Goal: Task Accomplishment & Management: Manage account settings

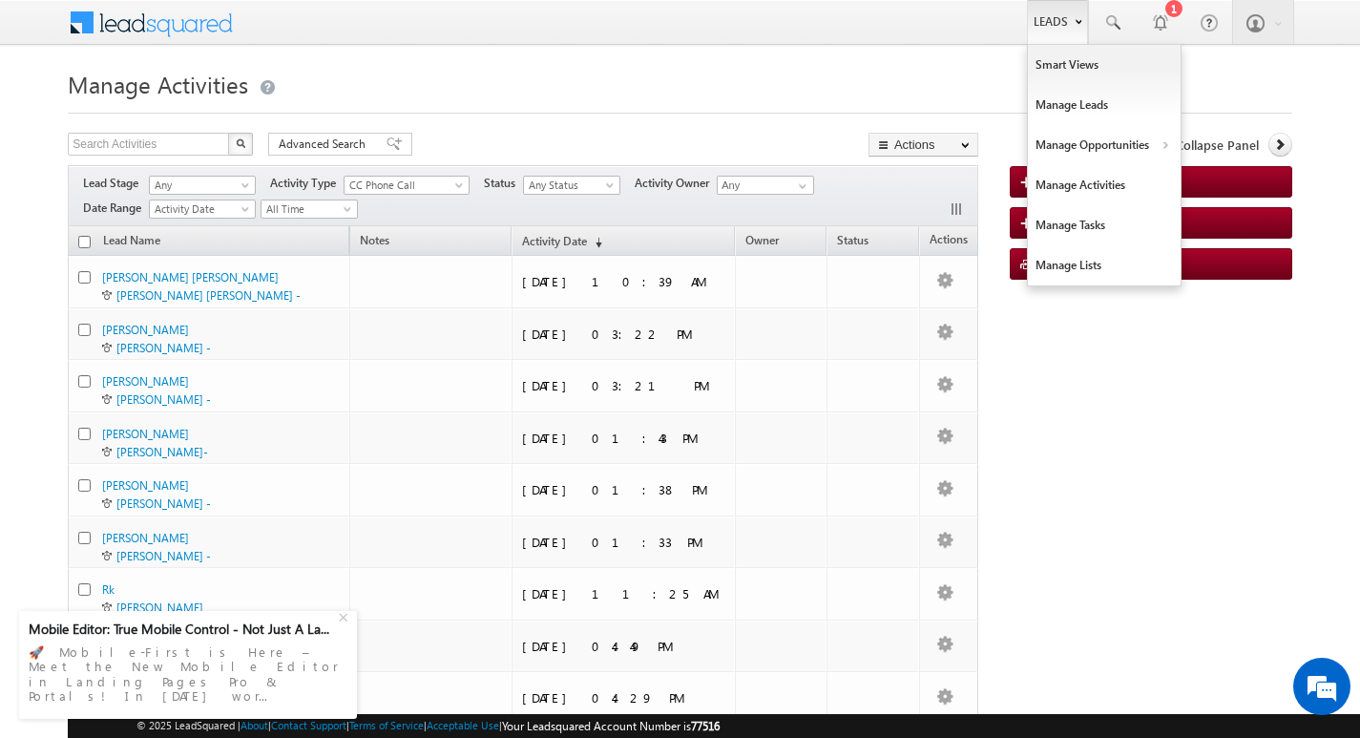
click at [1061, 26] on link "Leads" at bounding box center [1057, 22] width 61 height 44
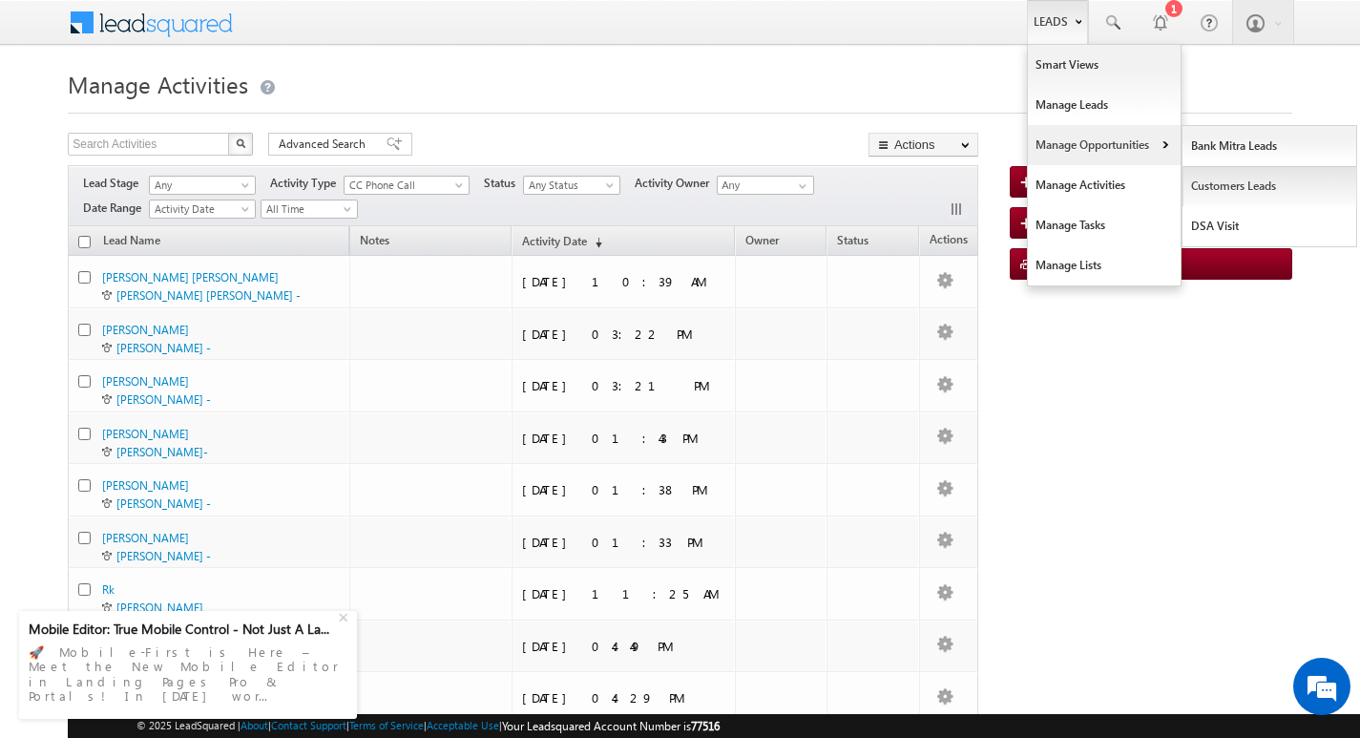
click at [1206, 183] on link "Customers Leads" at bounding box center [1269, 186] width 175 height 40
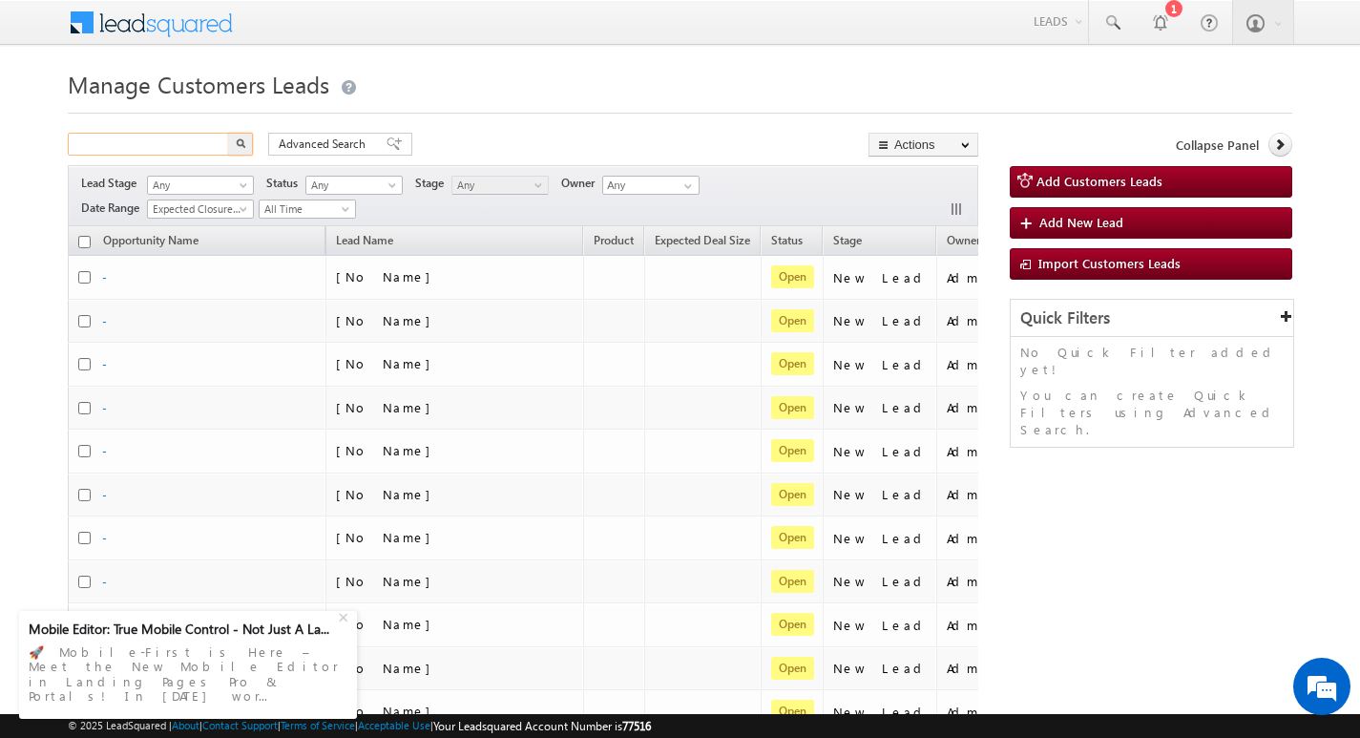
click at [125, 143] on input "text" at bounding box center [149, 144] width 163 height 23
type input "Search Customers Leads"
click at [169, 149] on input "text" at bounding box center [149, 144] width 163 height 23
paste input "778436"
type input "778436"
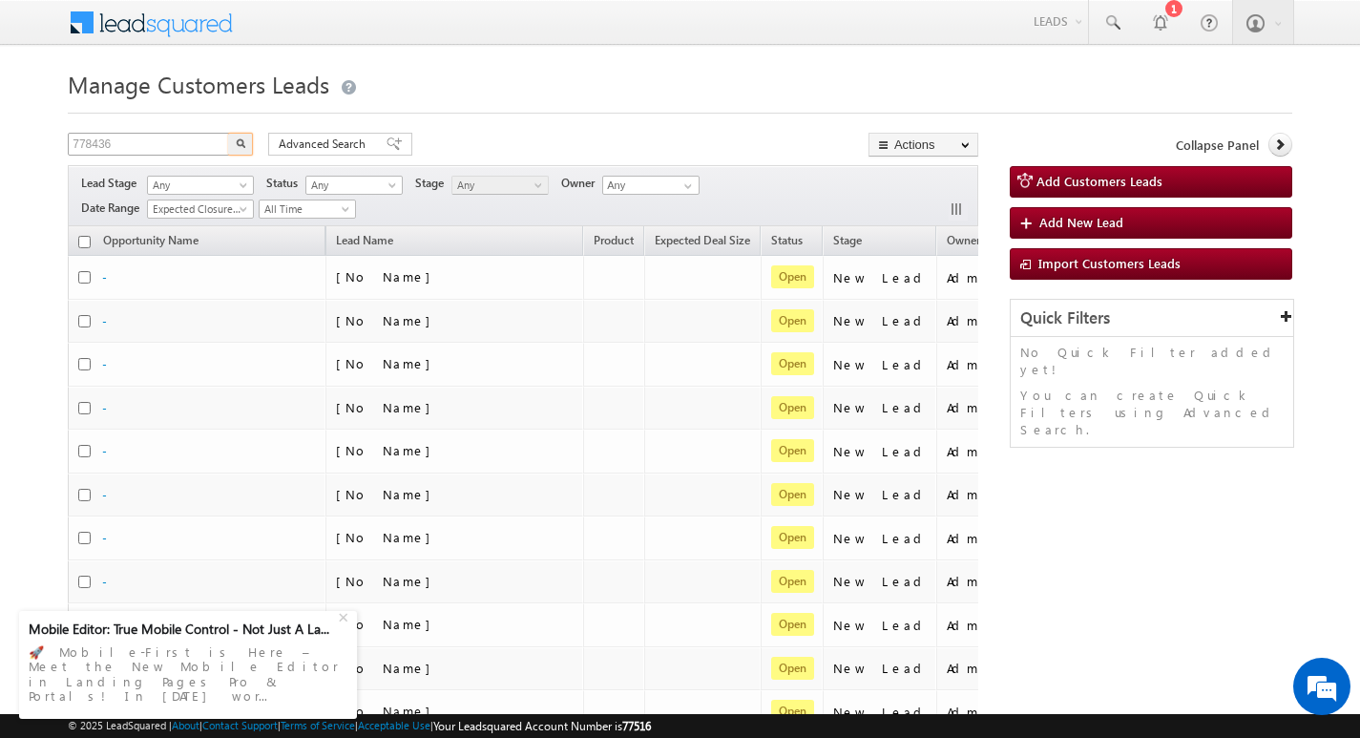
click at [228, 133] on button "button" at bounding box center [240, 144] width 25 height 23
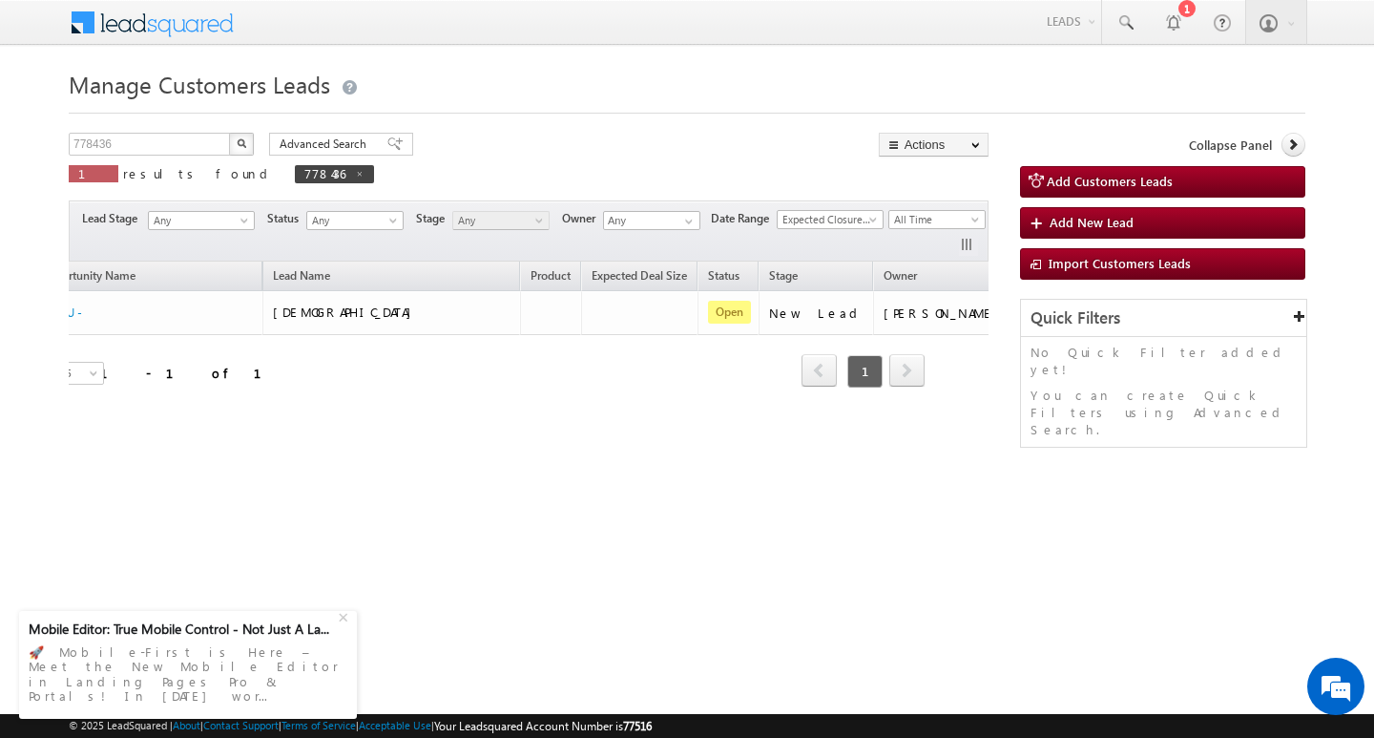
scroll to position [0, 77]
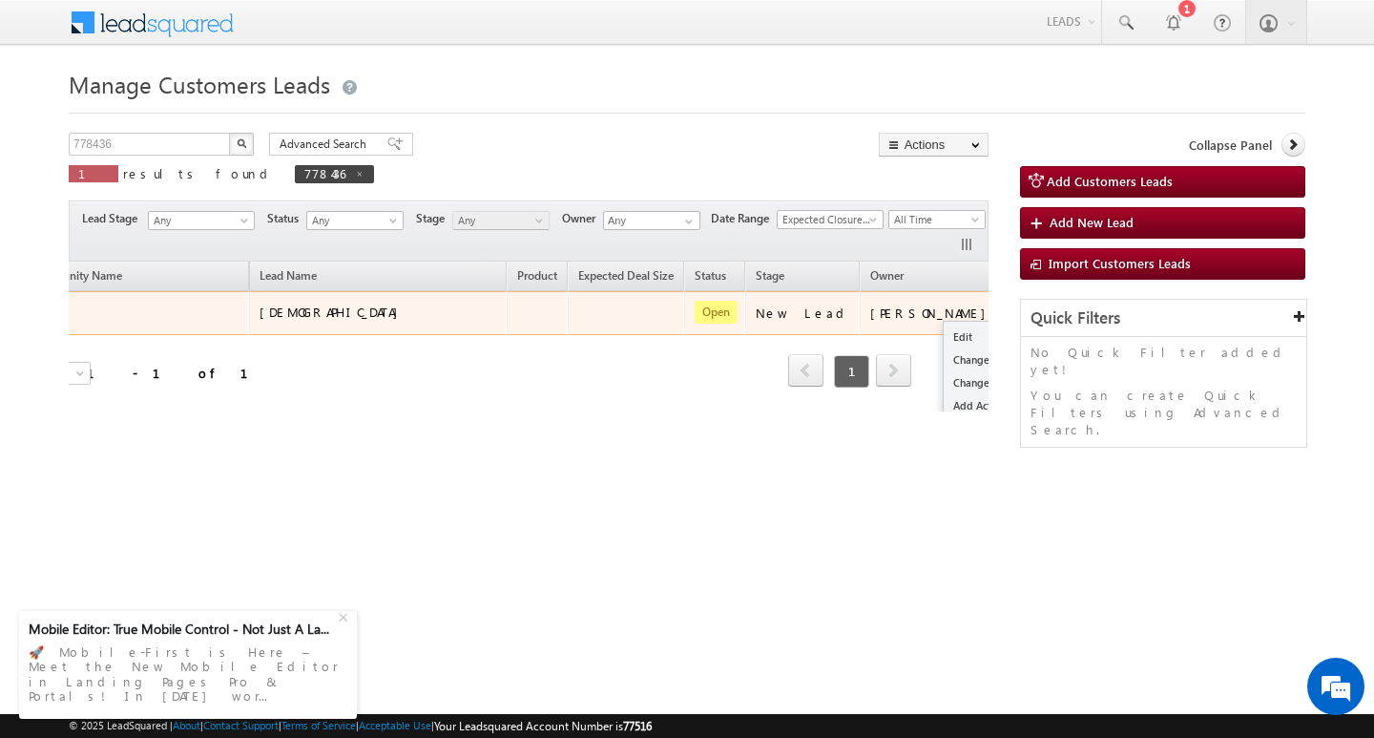
click at [1020, 312] on button "button" at bounding box center [1029, 312] width 19 height 19
click at [944, 337] on link "Edit" at bounding box center [991, 336] width 95 height 23
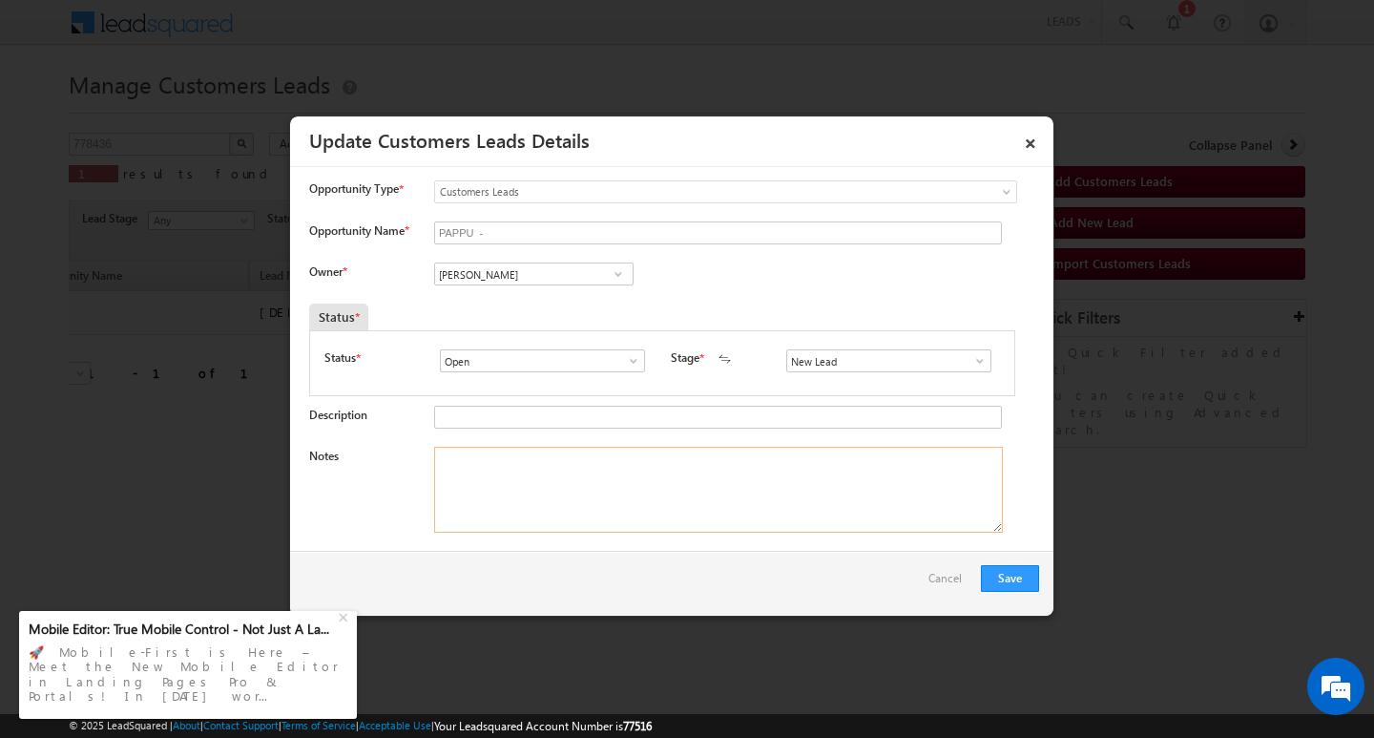
click at [725, 462] on textarea "Notes" at bounding box center [718, 490] width 569 height 86
click at [513, 263] on input "Vikas Halwai" at bounding box center [533, 273] width 199 height 23
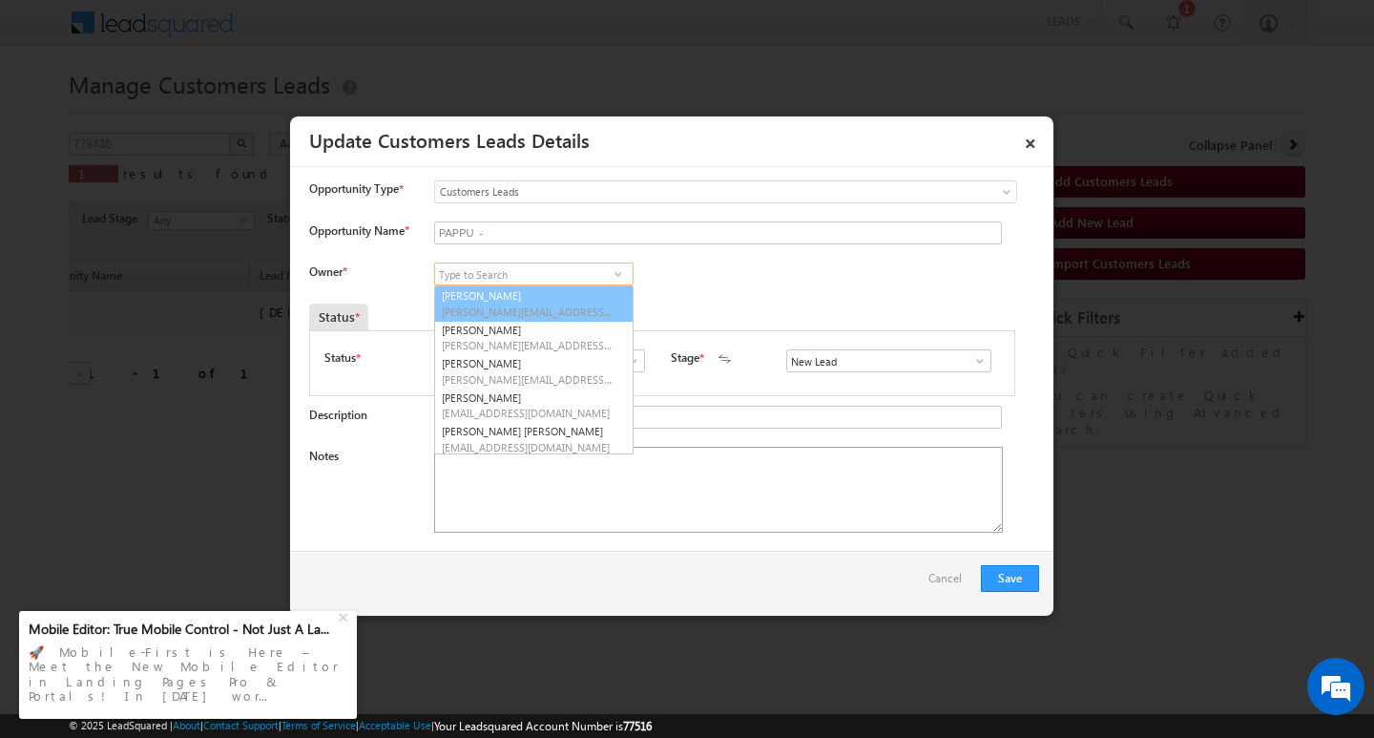
scroll to position [5, 0]
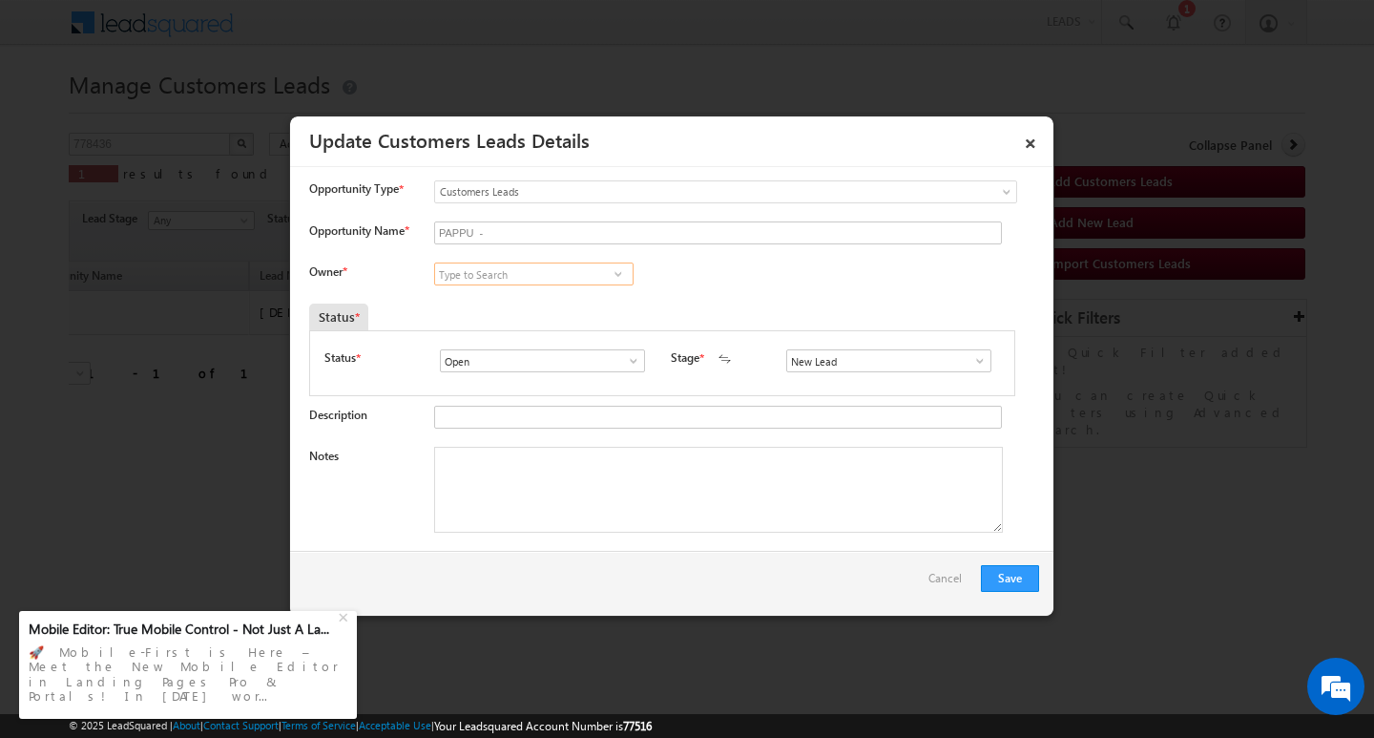
click at [506, 275] on input at bounding box center [533, 273] width 199 height 23
paste input "abhishek.yadav1@sgrlimited.in"
click at [518, 294] on link "Abhishek Yadav abhishek.yadav1@sgrlimited.in" at bounding box center [533, 303] width 199 height 36
type input "Abhishek Yadav"
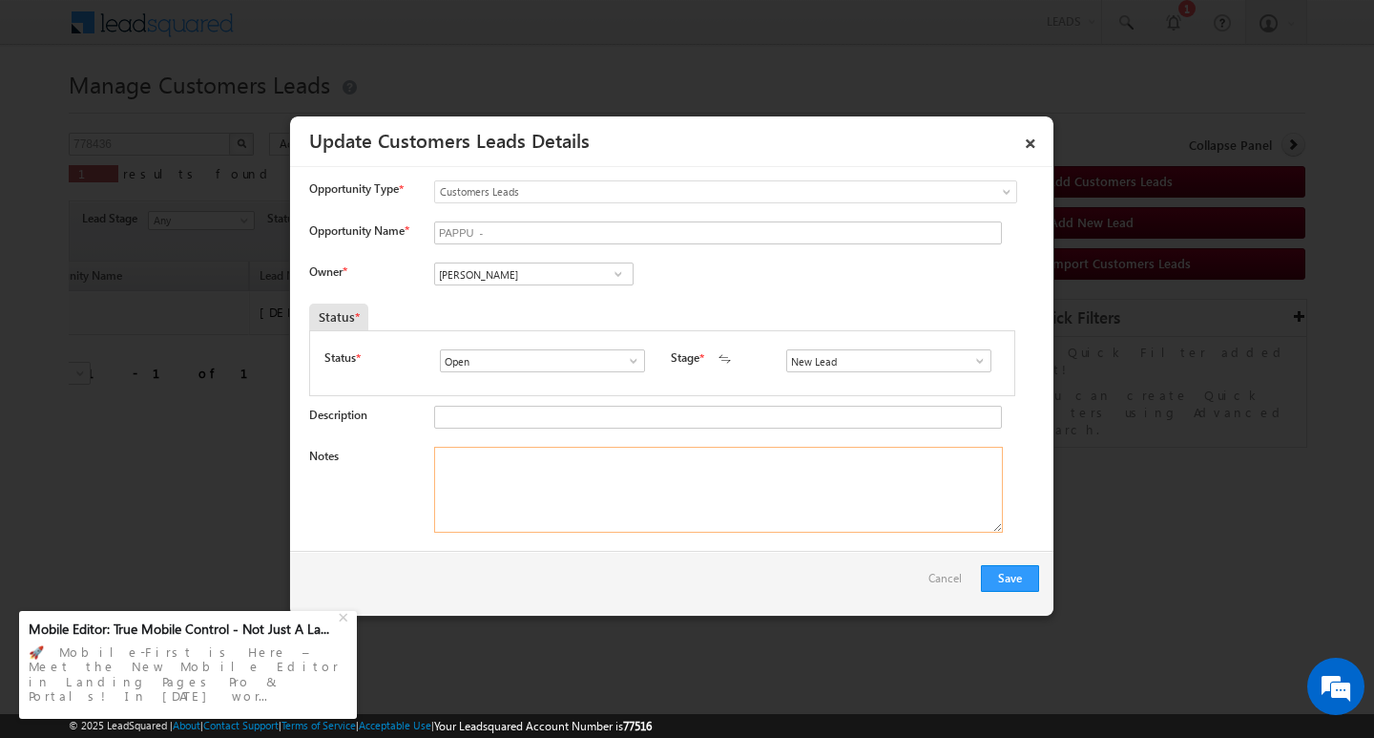
click at [580, 488] on textarea "Notes" at bounding box center [718, 490] width 569 height 86
click at [532, 485] on textarea "Notes" at bounding box center [718, 490] width 569 height 86
paste textarea "Customer Name: PAPPU/ag :38y/ b / mothe incoem : 50k / worak eexperien 15 / loa…"
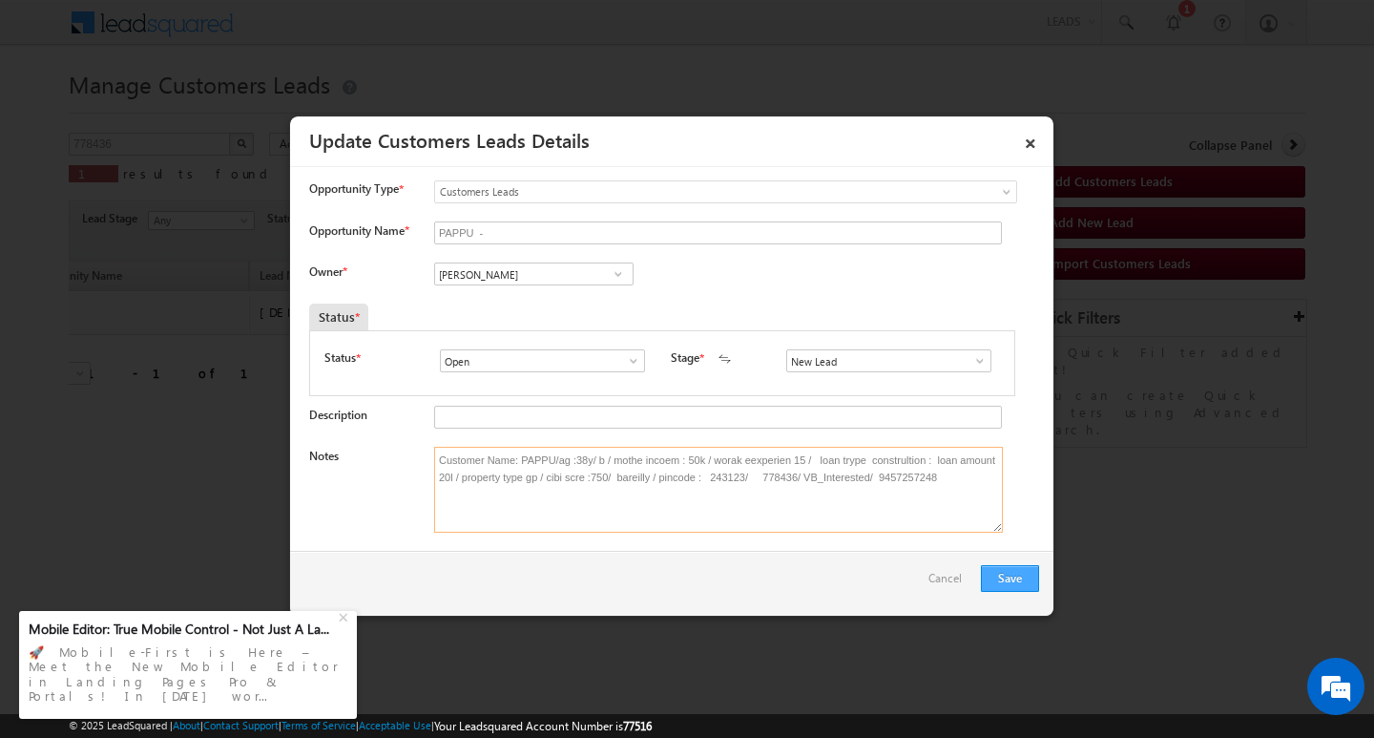
type textarea "Customer Name: PAPPU/ag :38y/ b / mothe incoem : 50k / worak eexperien 15 / loa…"
click at [1002, 571] on button "Save" at bounding box center [1010, 578] width 58 height 27
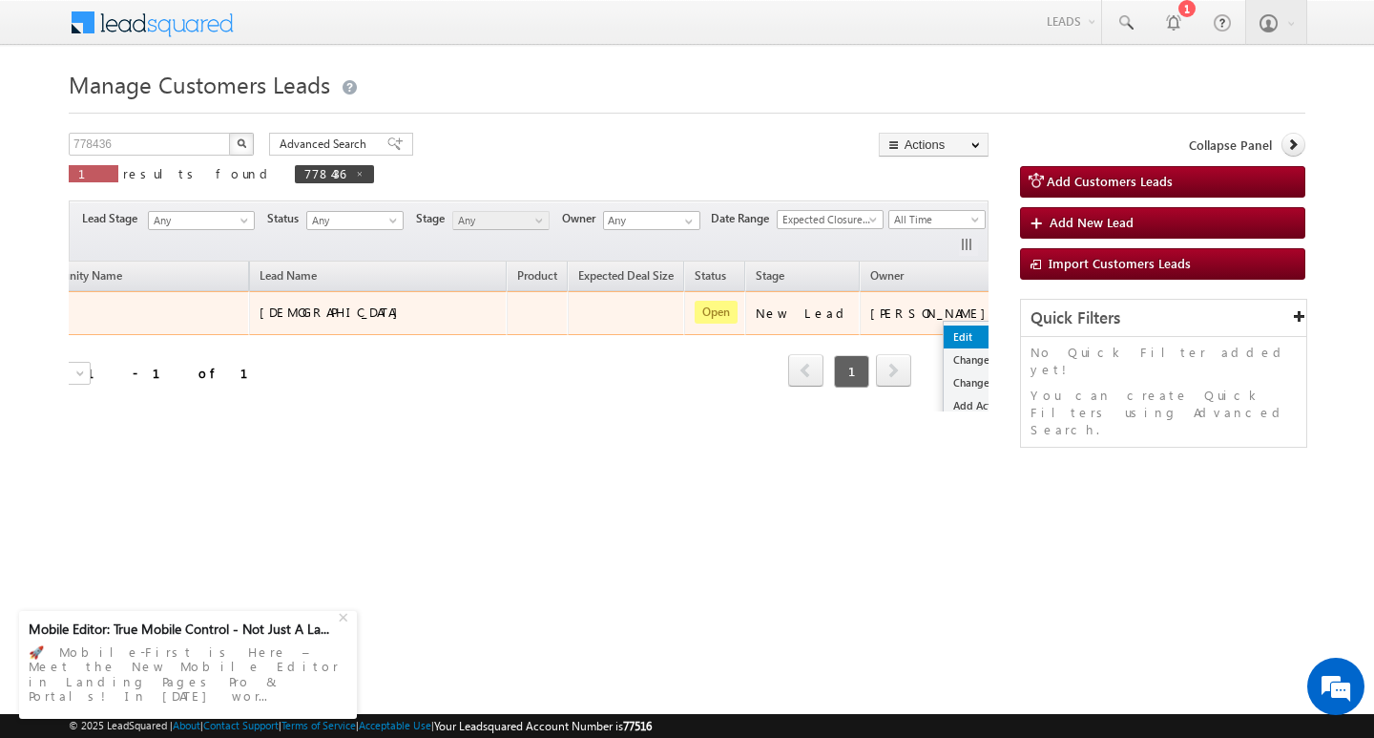
click at [944, 328] on link "Edit" at bounding box center [991, 336] width 95 height 23
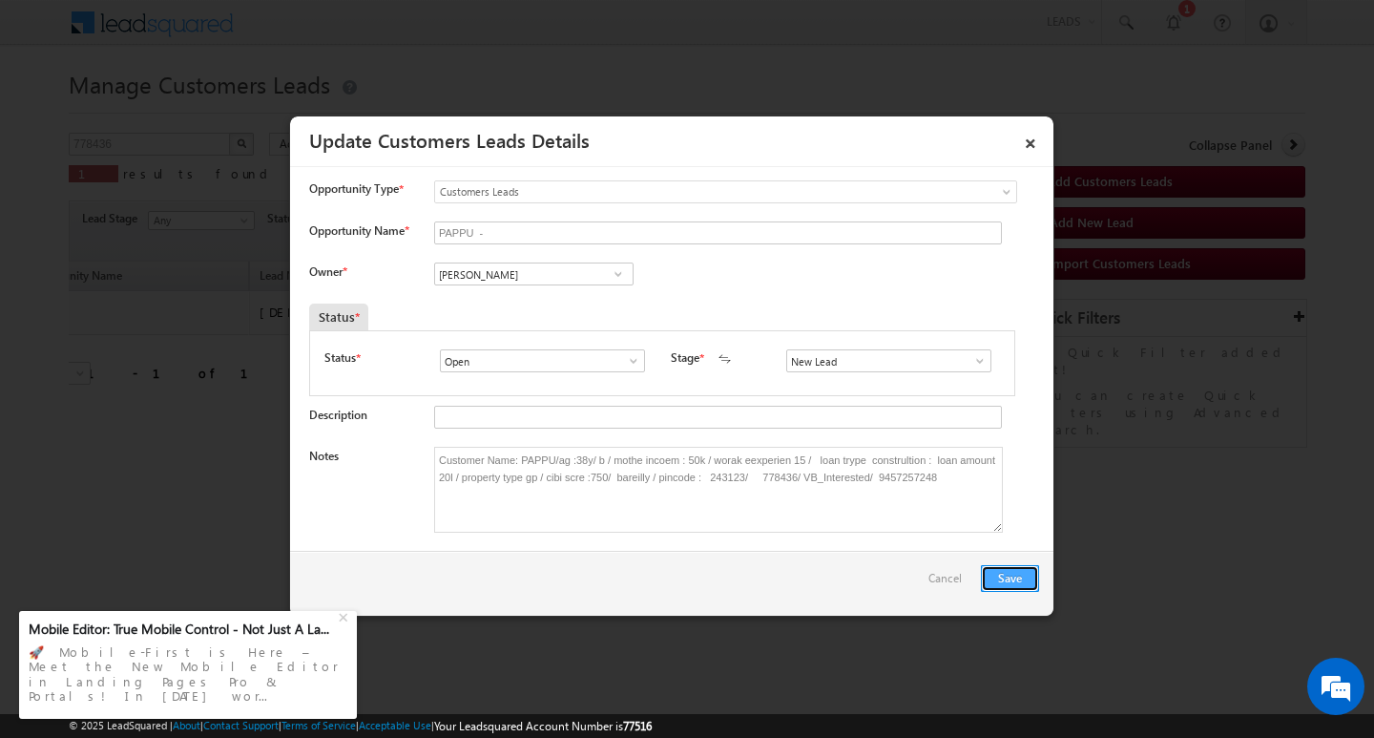
click at [1007, 574] on button "Save" at bounding box center [1010, 578] width 58 height 27
